Goal: Information Seeking & Learning: Find specific page/section

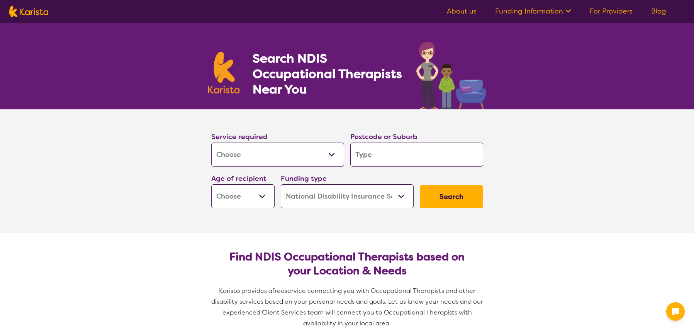
select select "[MEDICAL_DATA]"
select select "NDIS"
select select "[MEDICAL_DATA]"
select select "NDIS"
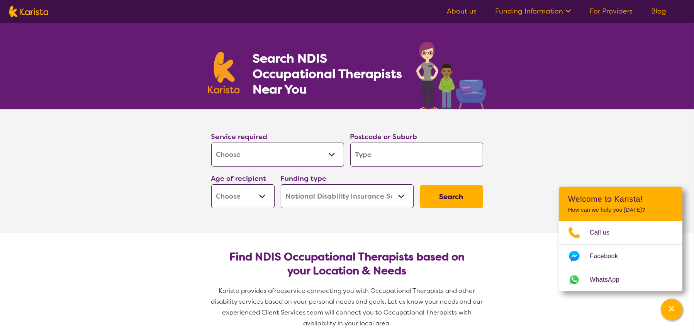
click at [368, 160] on input "search" at bounding box center [416, 154] width 133 height 24
type input "5"
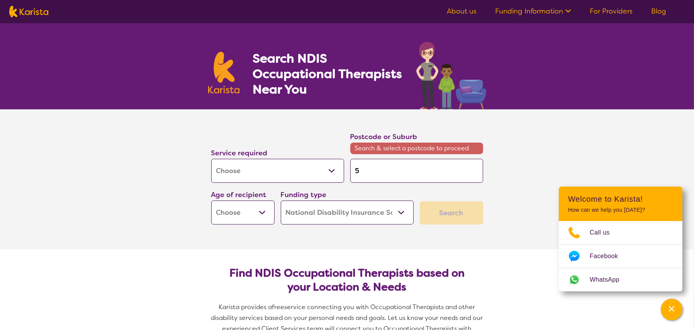
type input "51"
type input "511"
type input "5115"
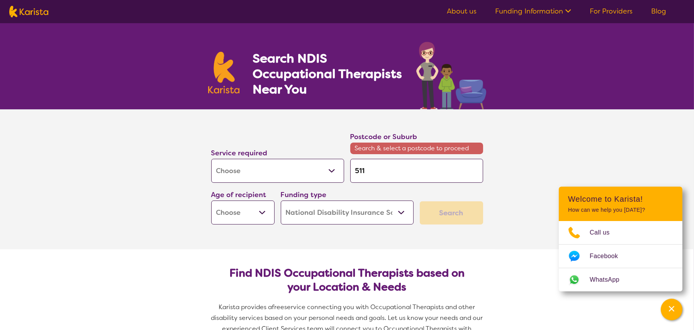
type input "5115"
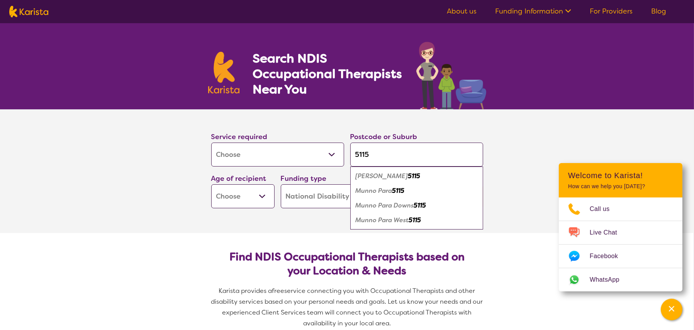
type input "5115"
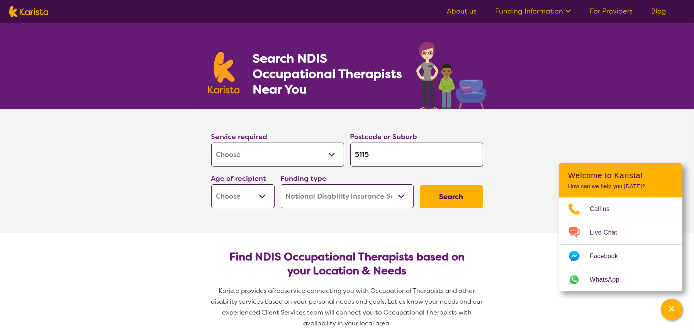
click at [526, 156] on section "Service required Allied Health Assistant Assessment ([MEDICAL_DATA] or [MEDICAL…" at bounding box center [347, 171] width 694 height 124
click at [238, 192] on select "Early Childhood - 0 to 9 Child - 10 to 11 Adolescent - 12 to 17 Adult - 18 to 6…" at bounding box center [242, 196] width 63 height 24
select select "AS"
click at [211, 184] on select "Early Childhood - 0 to 9 Child - 10 to 11 Adolescent - 12 to 17 Adult - 18 to 6…" at bounding box center [242, 196] width 63 height 24
select select "AS"
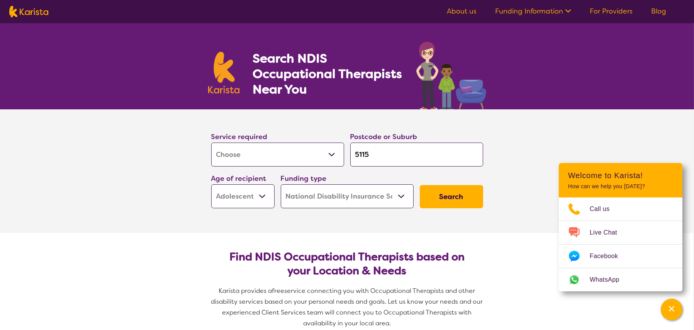
click at [470, 198] on button "Search" at bounding box center [451, 196] width 63 height 23
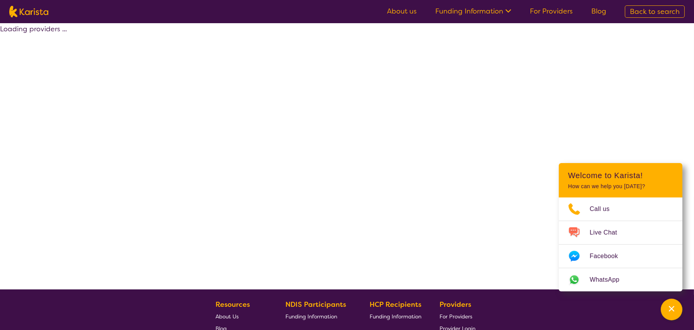
select select "by_score"
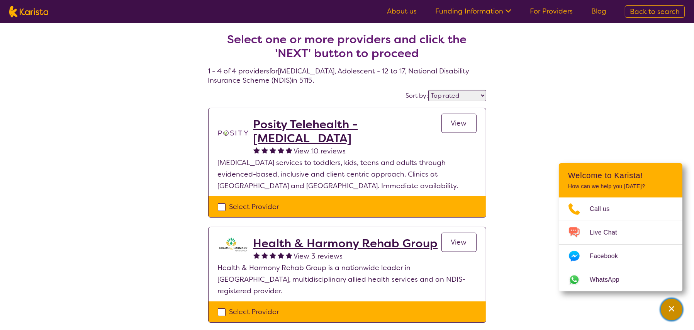
click at [674, 310] on icon "Channel Menu" at bounding box center [671, 308] width 5 height 5
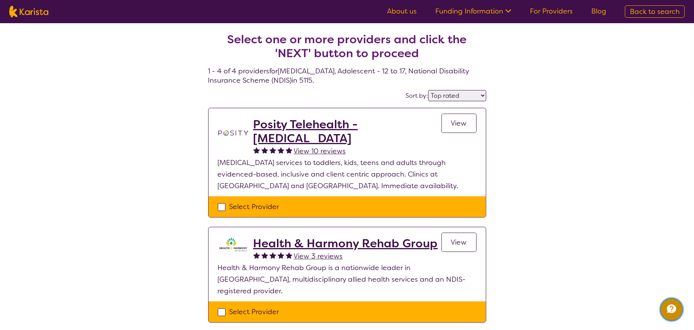
select select "[MEDICAL_DATA]"
select select "AS"
select select "NDIS"
select select "[MEDICAL_DATA]"
select select "AS"
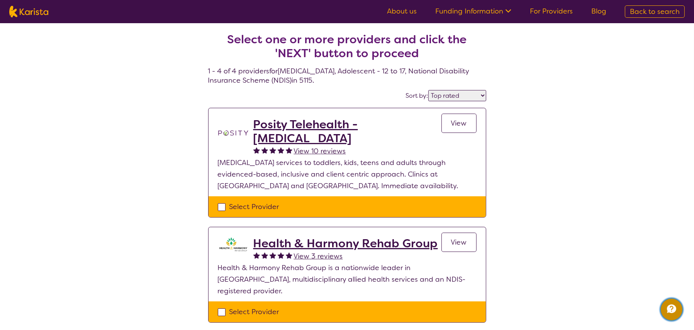
select select "NDIS"
